Goal: Check status: Check status

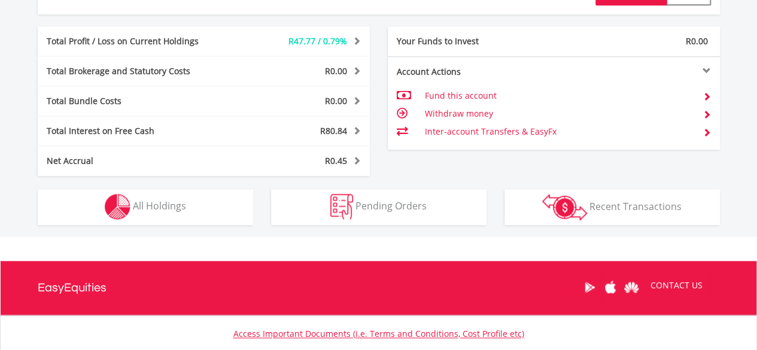
scroll to position [646, 0]
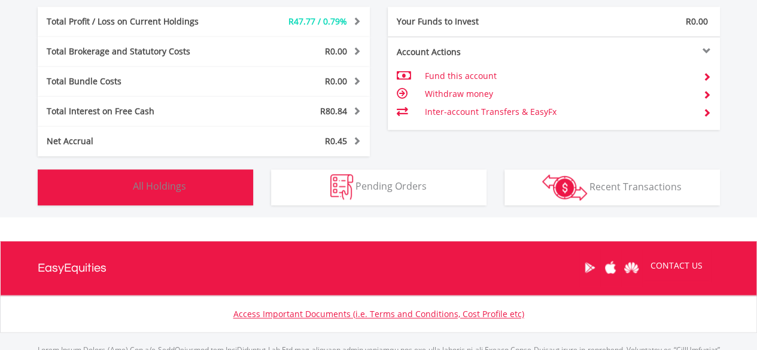
click at [193, 192] on button "Holdings All Holdings" at bounding box center [145, 187] width 215 height 36
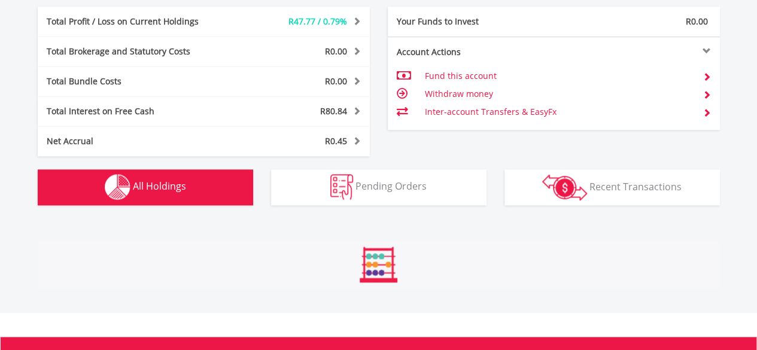
scroll to position [886, 0]
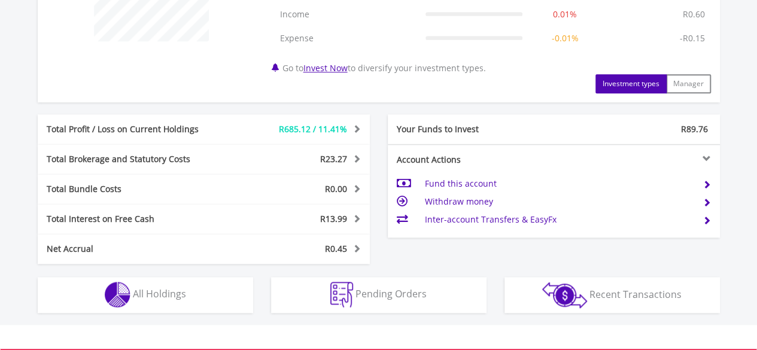
scroll to position [598, 0]
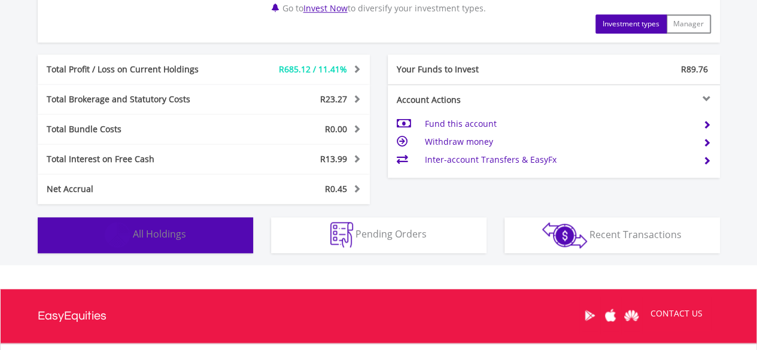
click at [182, 242] on button "Holdings All Holdings" at bounding box center [145, 235] width 215 height 36
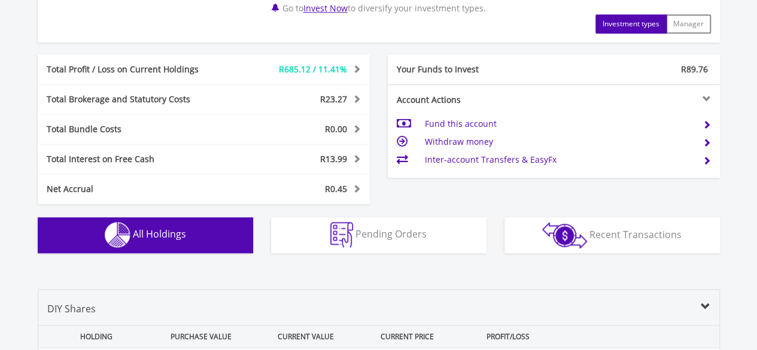
scroll to position [886, 0]
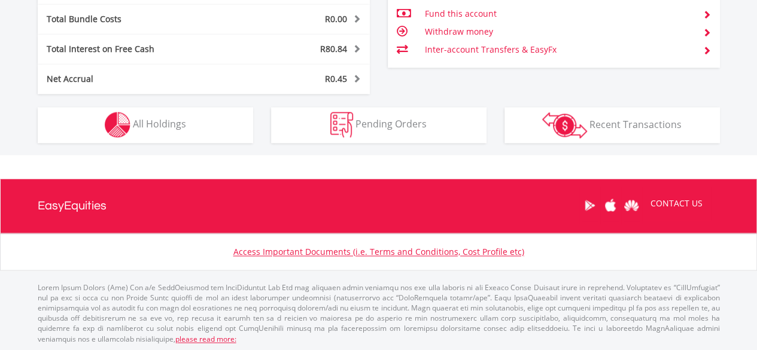
scroll to position [115, 227]
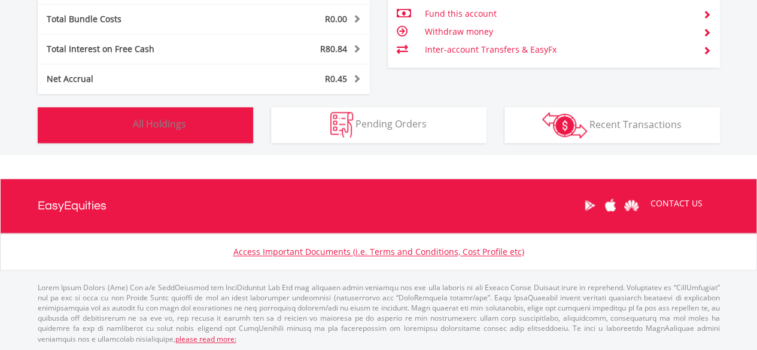
click at [161, 132] on button "Holdings All Holdings" at bounding box center [145, 125] width 215 height 36
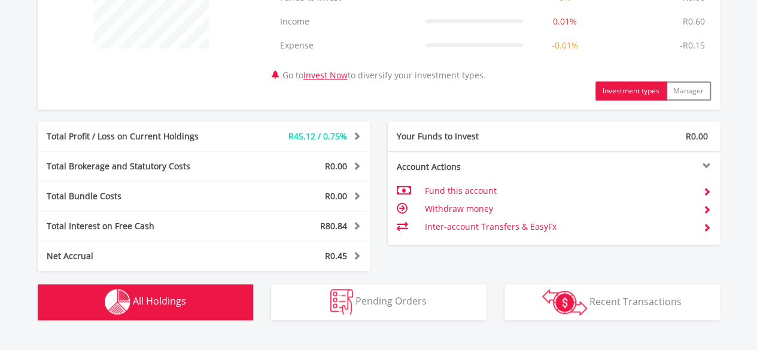
scroll to position [528, 0]
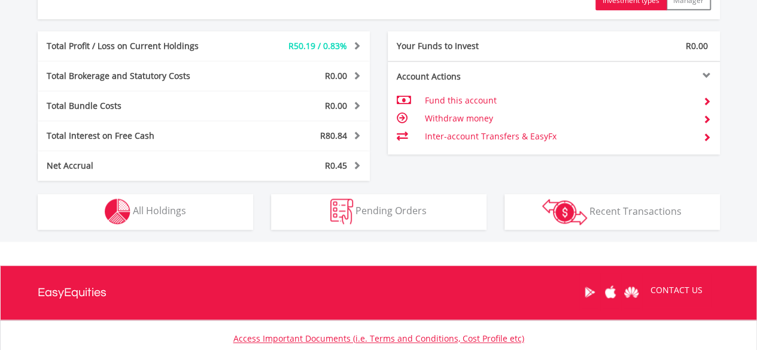
scroll to position [646, 0]
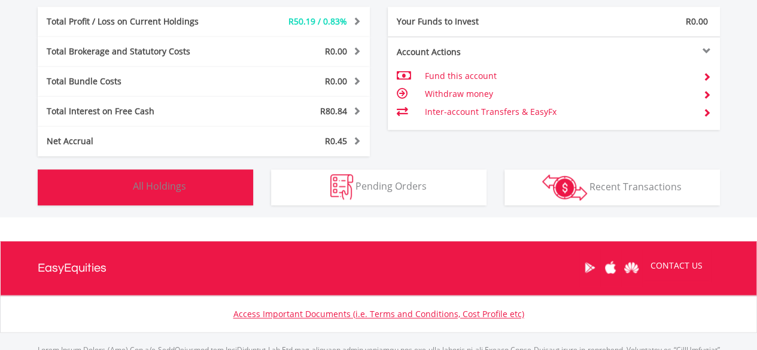
click at [201, 193] on button "Holdings All Holdings" at bounding box center [145, 187] width 215 height 36
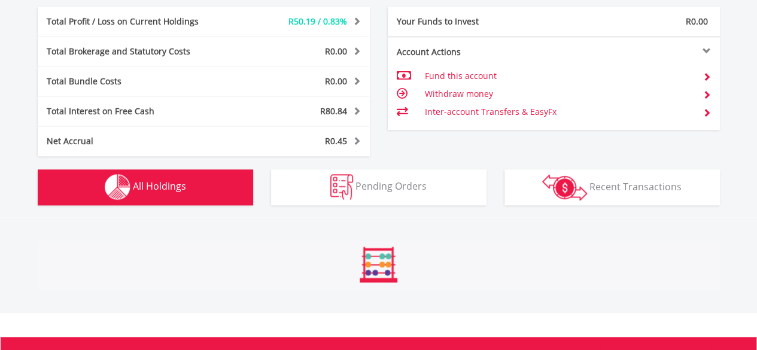
scroll to position [886, 0]
